Goal: Information Seeking & Learning: Check status

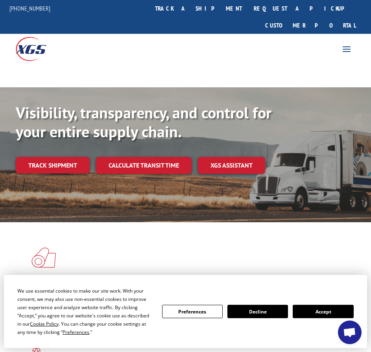
drag, startPoint x: 205, startPoint y: 5, endPoint x: 196, endPoint y: 13, distance: 12.3
click at [205, 5] on link "track a shipment" at bounding box center [198, 8] width 99 height 17
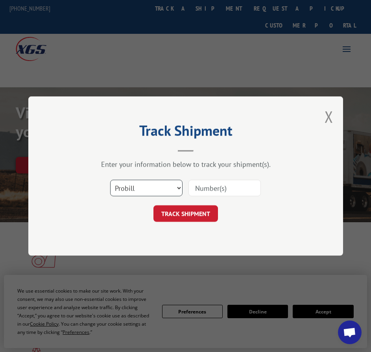
click at [146, 189] on select "Select category... Probill BOL PO" at bounding box center [146, 188] width 72 height 17
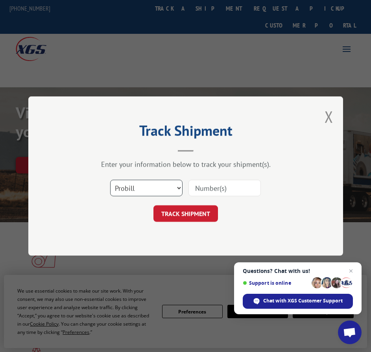
select select "bol"
click at [110, 180] on select "Select category... Probill BOL PO" at bounding box center [146, 188] width 72 height 17
click at [205, 189] on input at bounding box center [225, 188] width 72 height 17
type input "1733440"
click button "TRACK SHIPMENT" at bounding box center [186, 213] width 65 height 17
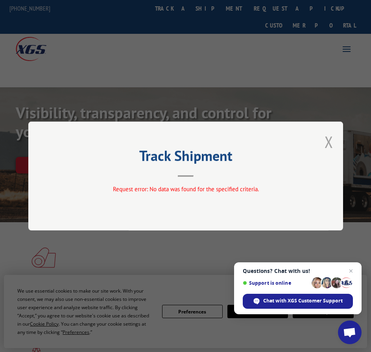
click at [331, 138] on button "Close modal" at bounding box center [329, 141] width 9 height 21
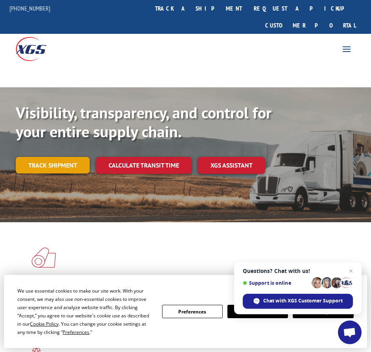
click at [66, 157] on link "Track shipment" at bounding box center [53, 165] width 74 height 17
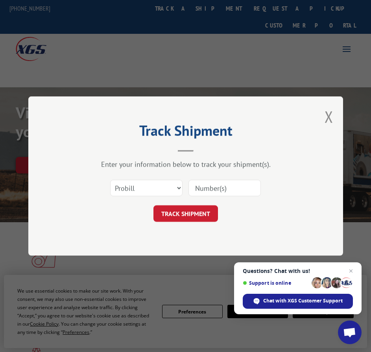
click at [198, 187] on input at bounding box center [225, 188] width 72 height 17
type input "15383328"
click at [200, 219] on button "TRACK SHIPMENT" at bounding box center [186, 213] width 65 height 17
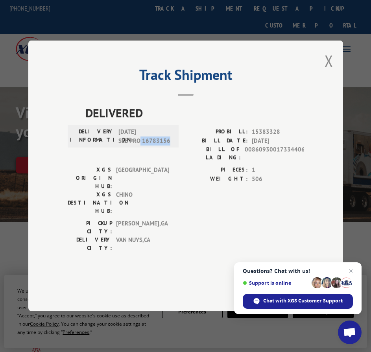
drag, startPoint x: 176, startPoint y: 166, endPoint x: 140, endPoint y: 166, distance: 36.2
click at [140, 146] on div "DELIVERY INFORMATION: [DATE] SEE PRO 16783156" at bounding box center [123, 137] width 106 height 18
copy span "16783156"
click at [331, 71] on button "Close modal" at bounding box center [329, 60] width 9 height 21
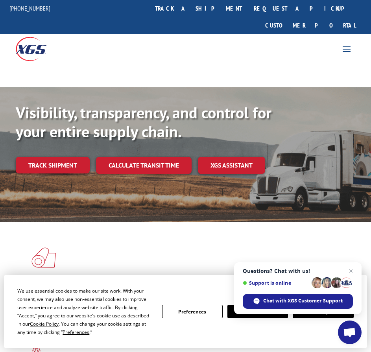
click at [61, 157] on link "Track shipment" at bounding box center [53, 165] width 74 height 17
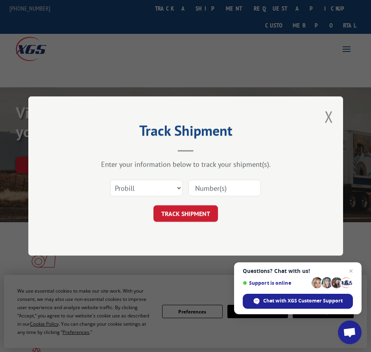
click at [209, 190] on input at bounding box center [225, 188] width 72 height 17
paste input "16783156"
type input "16783156"
click at [198, 214] on button "TRACK SHIPMENT" at bounding box center [186, 213] width 65 height 17
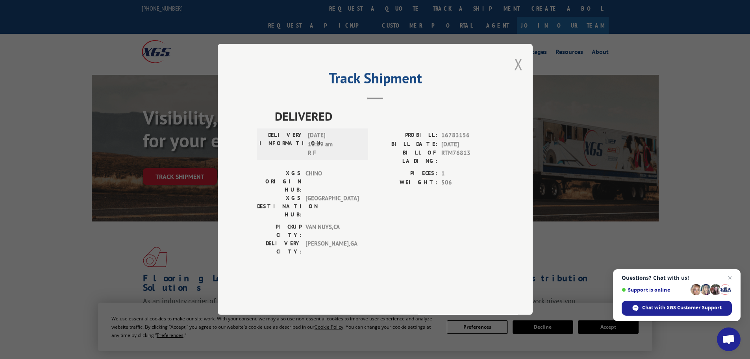
click at [371, 74] on button "Close modal" at bounding box center [518, 64] width 9 height 21
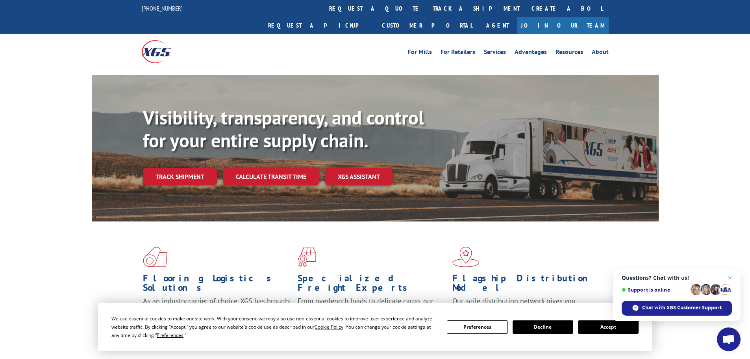
click at [201, 168] on link "Track shipment" at bounding box center [180, 176] width 74 height 17
